Goal: Browse casually: Explore the website without a specific task or goal

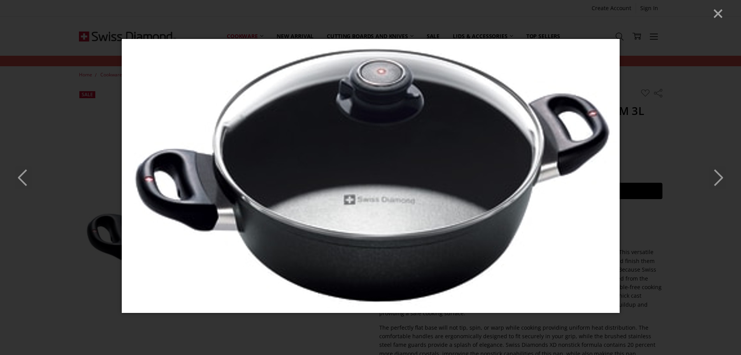
click at [713, 173] on icon "Next" at bounding box center [717, 177] width 17 height 23
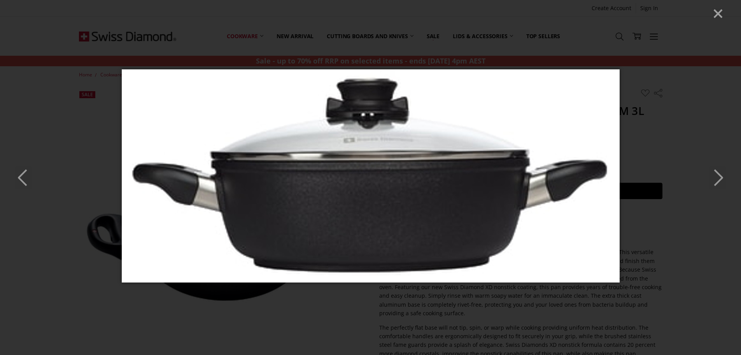
click at [713, 173] on icon "Next" at bounding box center [717, 177] width 17 height 23
click at [20, 171] on icon "Previous" at bounding box center [23, 177] width 17 height 23
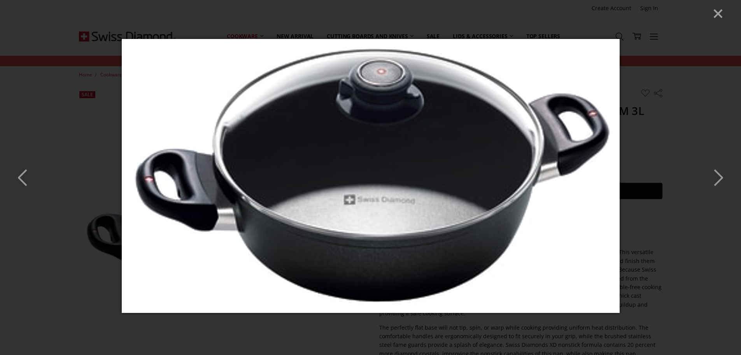
click at [20, 169] on icon "Previous" at bounding box center [23, 177] width 17 height 23
click at [714, 188] on icon "Next" at bounding box center [717, 177] width 17 height 23
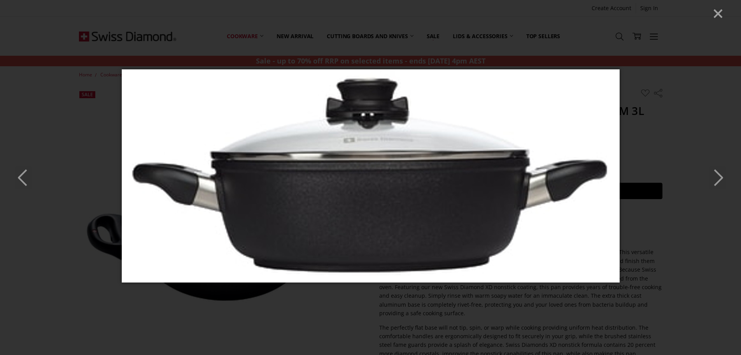
click at [714, 188] on icon "Next" at bounding box center [717, 177] width 17 height 23
click at [722, 12] on icon "Close" at bounding box center [719, 14] width 12 height 12
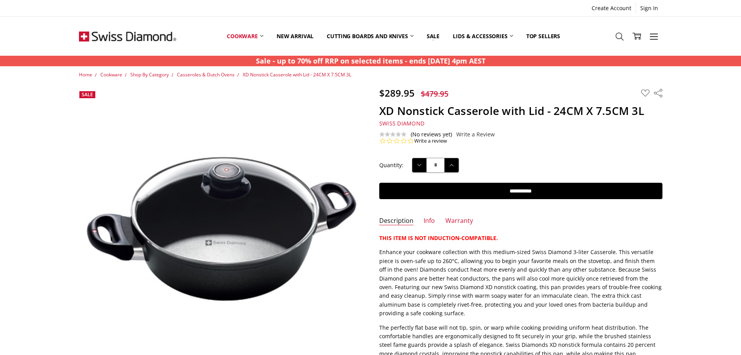
scroll to position [16, 0]
